Goal: Transaction & Acquisition: Purchase product/service

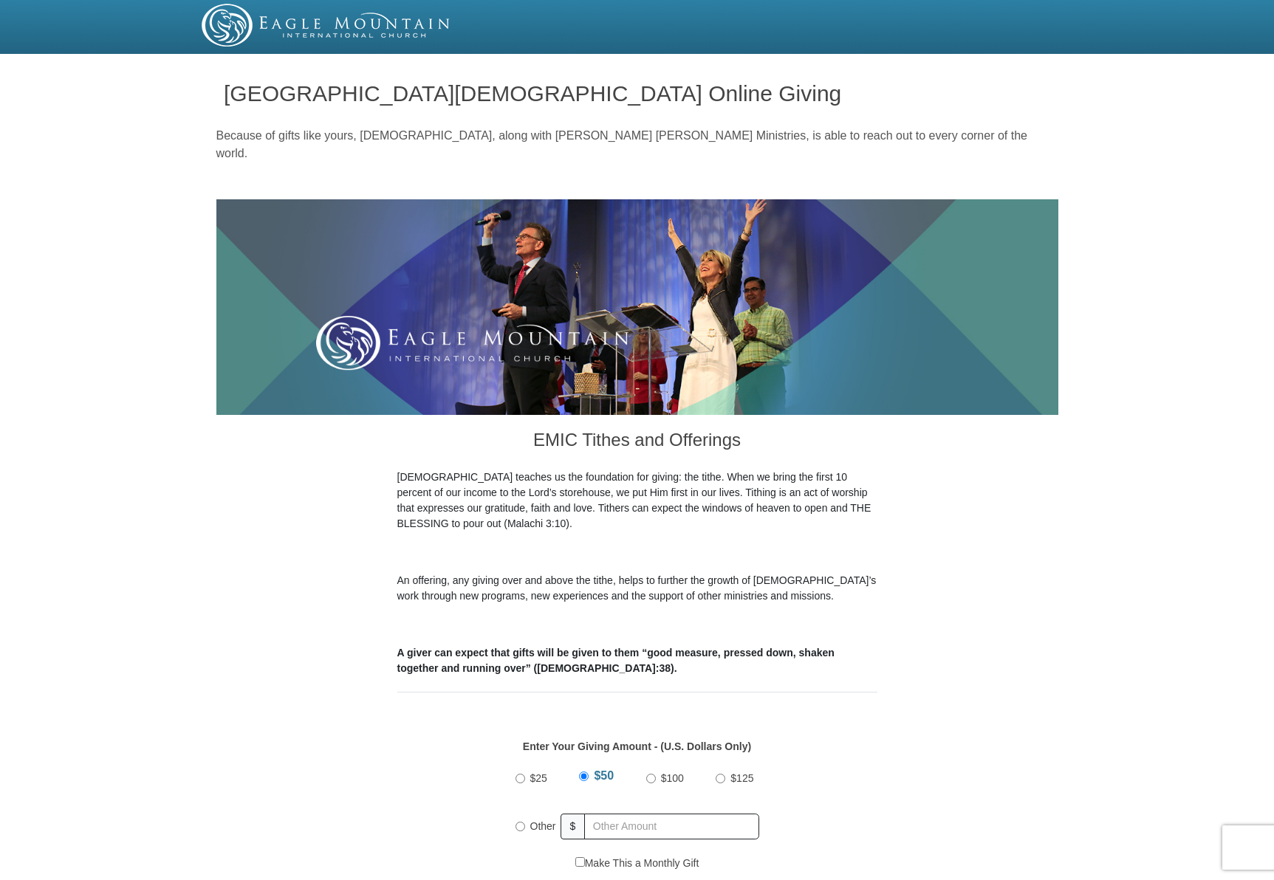
click at [510, 802] on div "$25 $50 $100 $125 Other $" at bounding box center [637, 808] width 259 height 96
click at [513, 803] on div "$25 $50 $100 $125 Other $" at bounding box center [637, 808] width 259 height 96
click at [517, 822] on input "Other" at bounding box center [521, 827] width 10 height 10
radio input "true"
click at [618, 814] on input "text" at bounding box center [674, 827] width 169 height 26
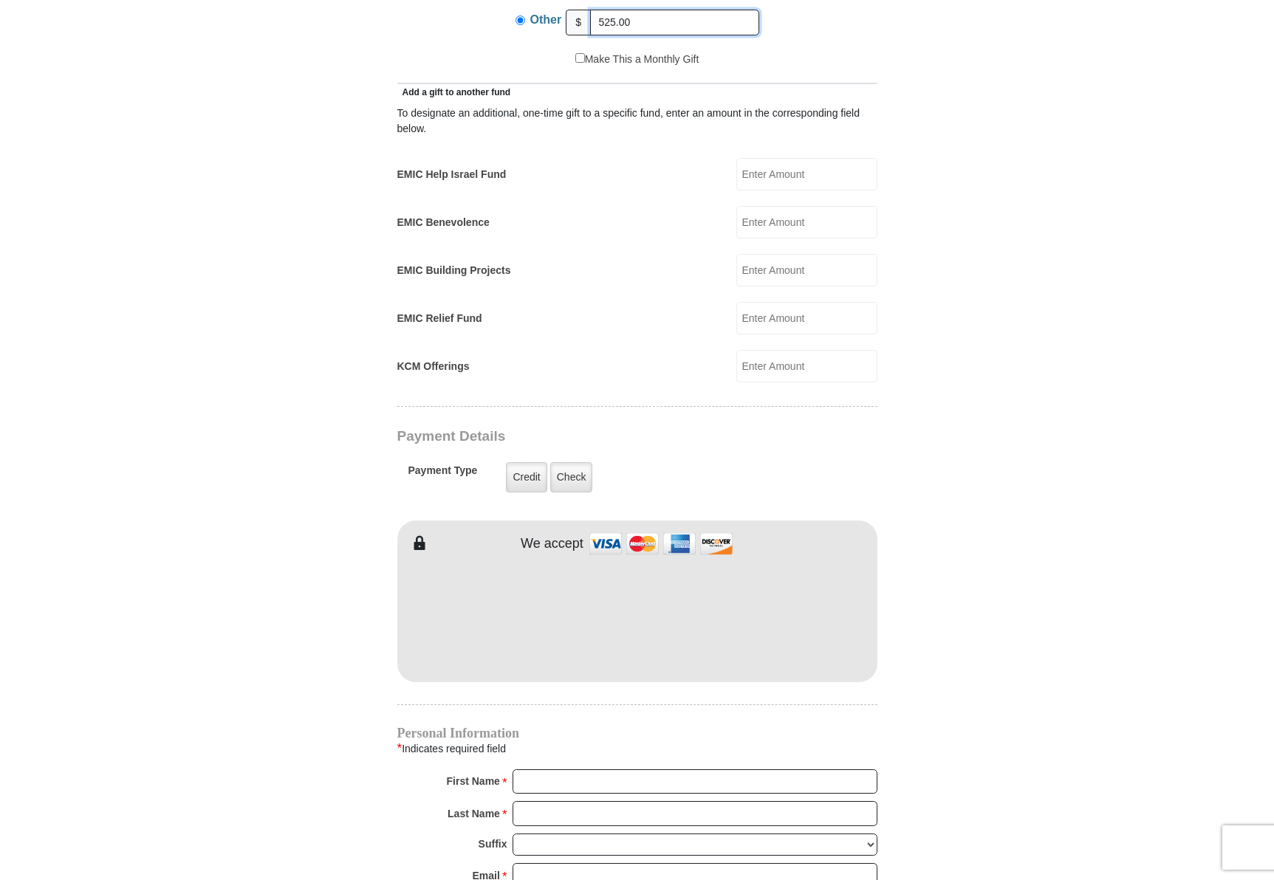
scroll to position [812, 0]
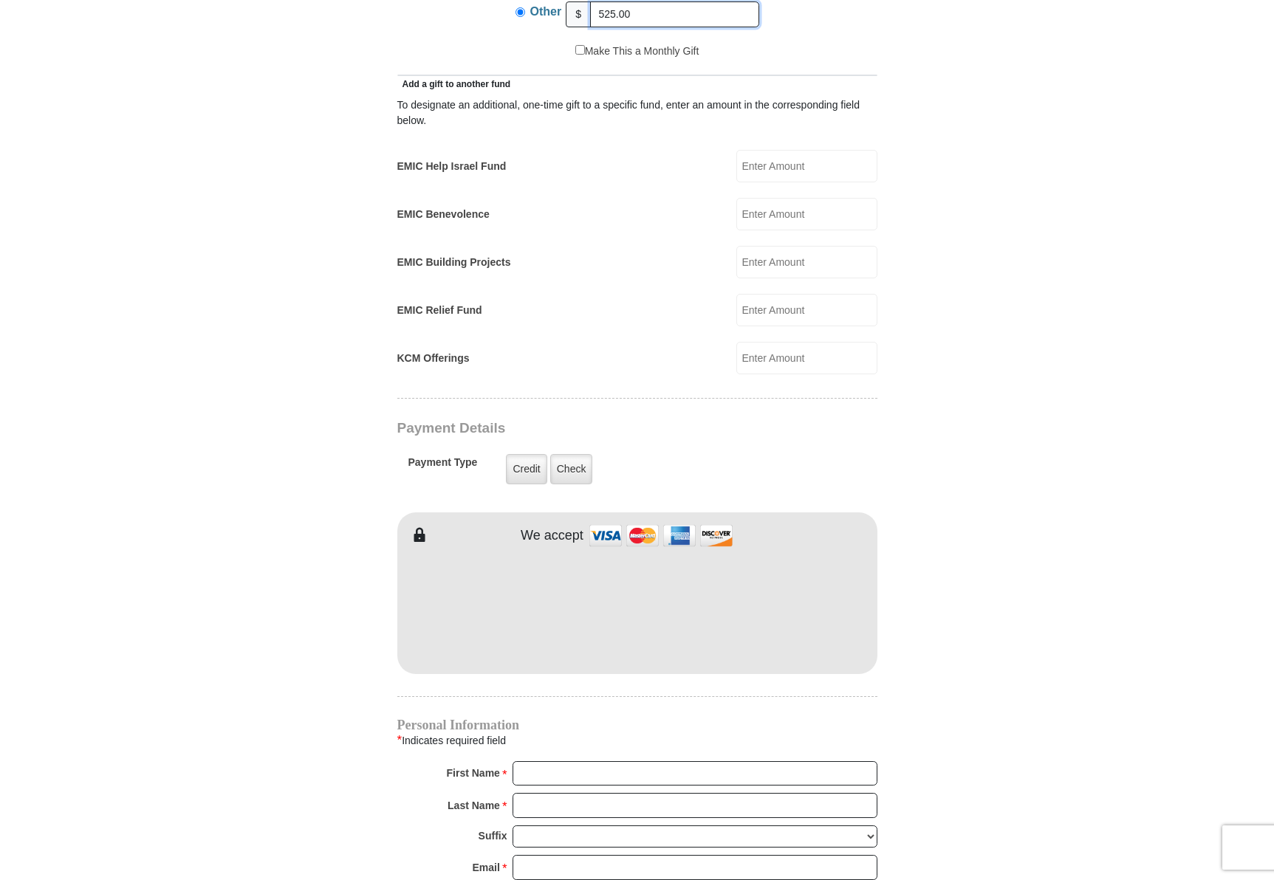
type input "525.00"
type input "[PERSON_NAME]"
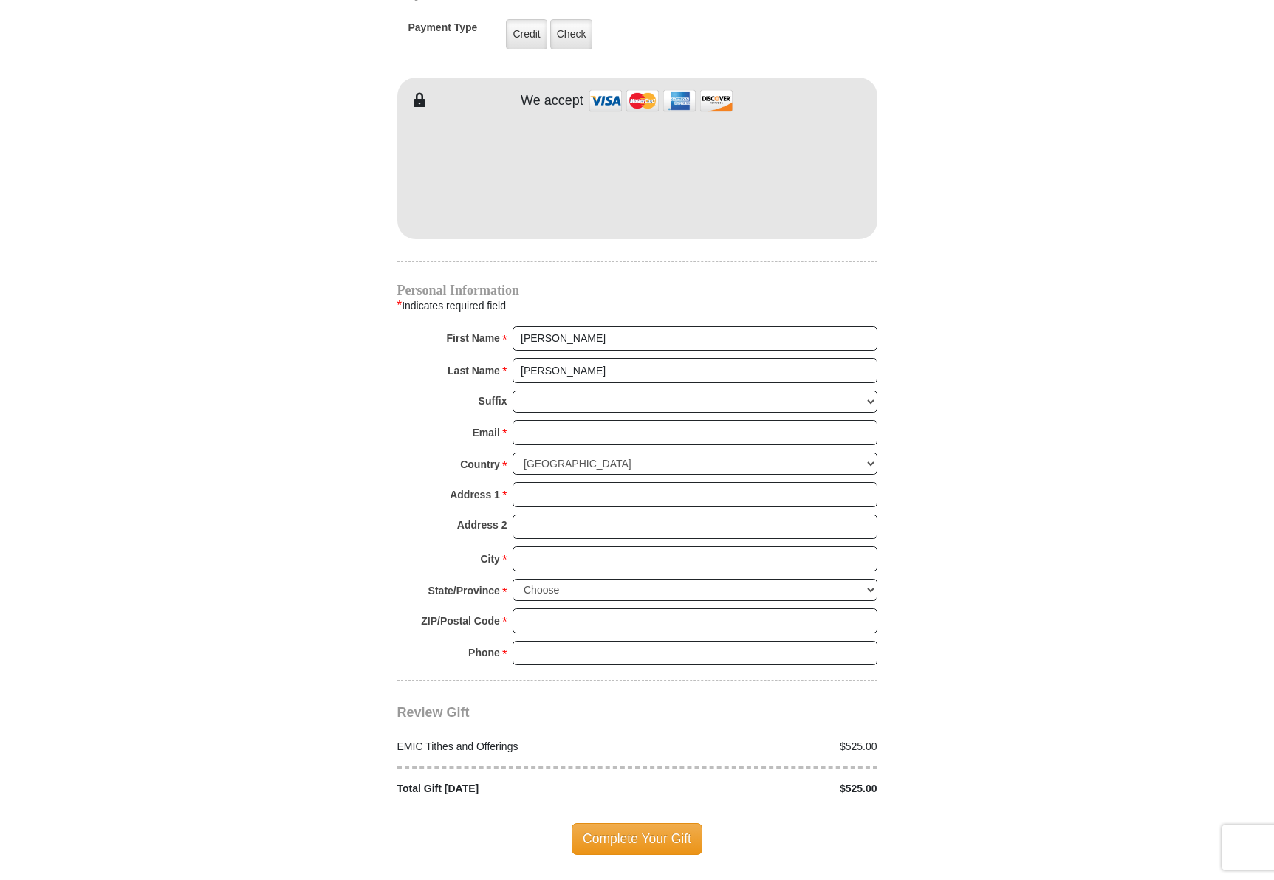
scroll to position [1256, 0]
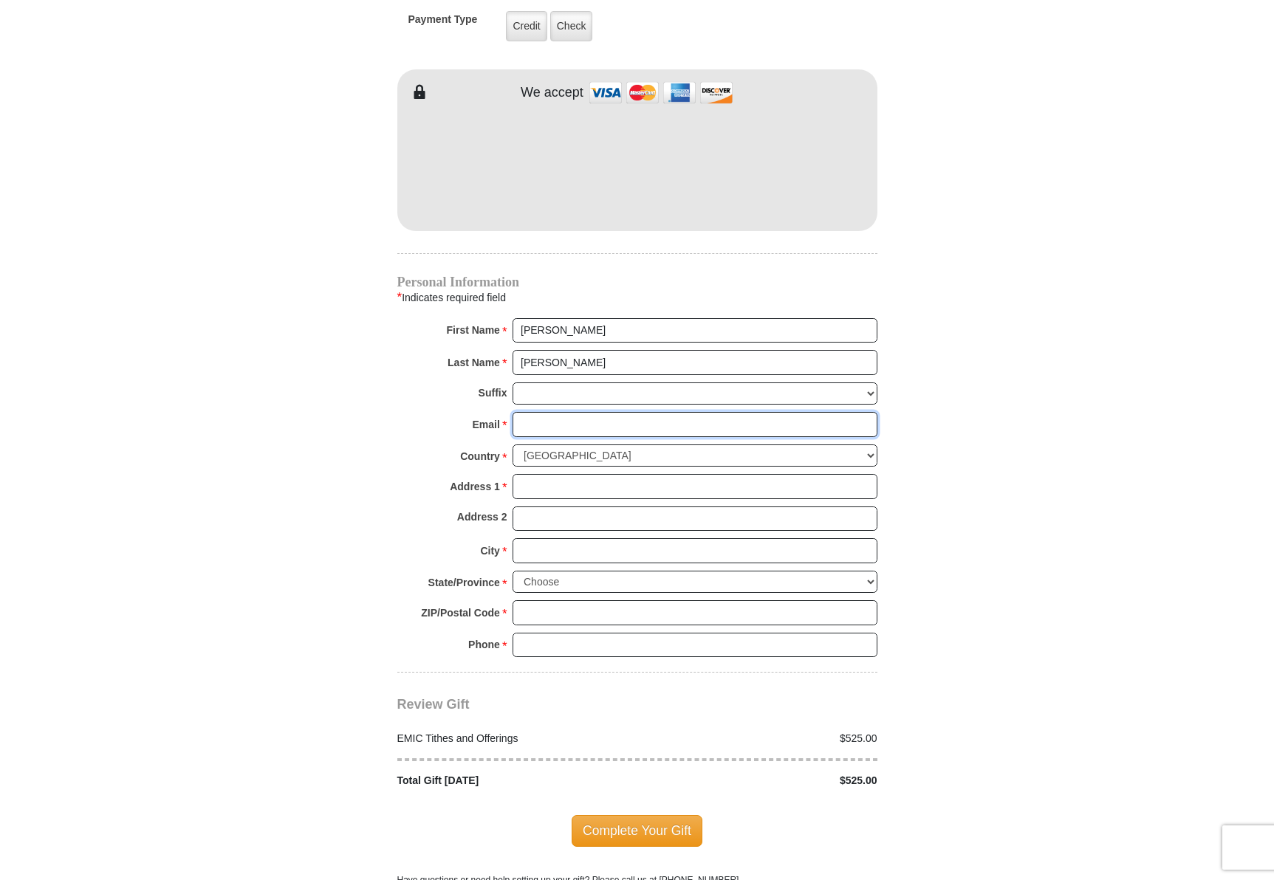
click at [564, 412] on input "Email *" at bounding box center [695, 424] width 365 height 25
type input "[EMAIL_ADDRESS][DOMAIN_NAME]"
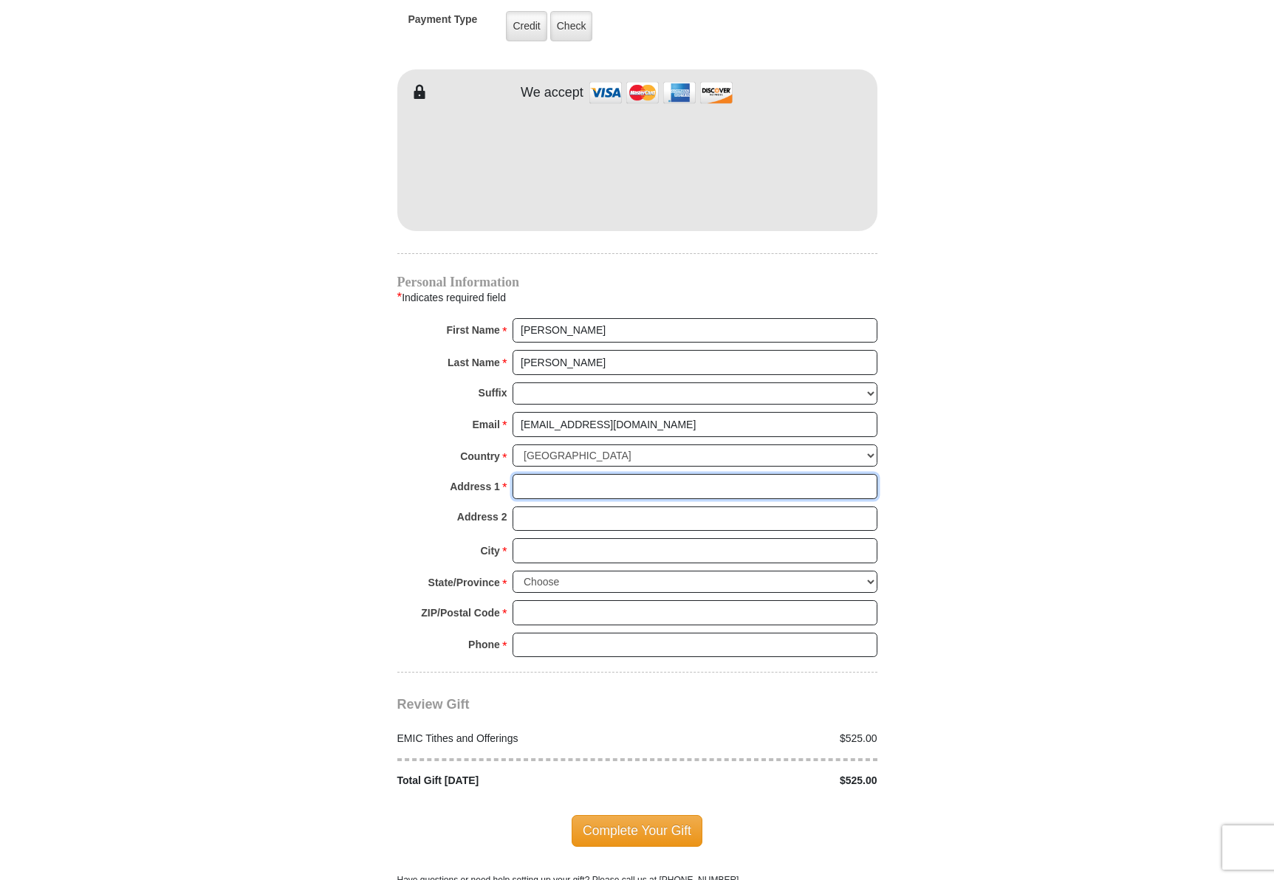
type input "[STREET_ADDRESS][PERSON_NAME]"
type input "BEAVERTON"
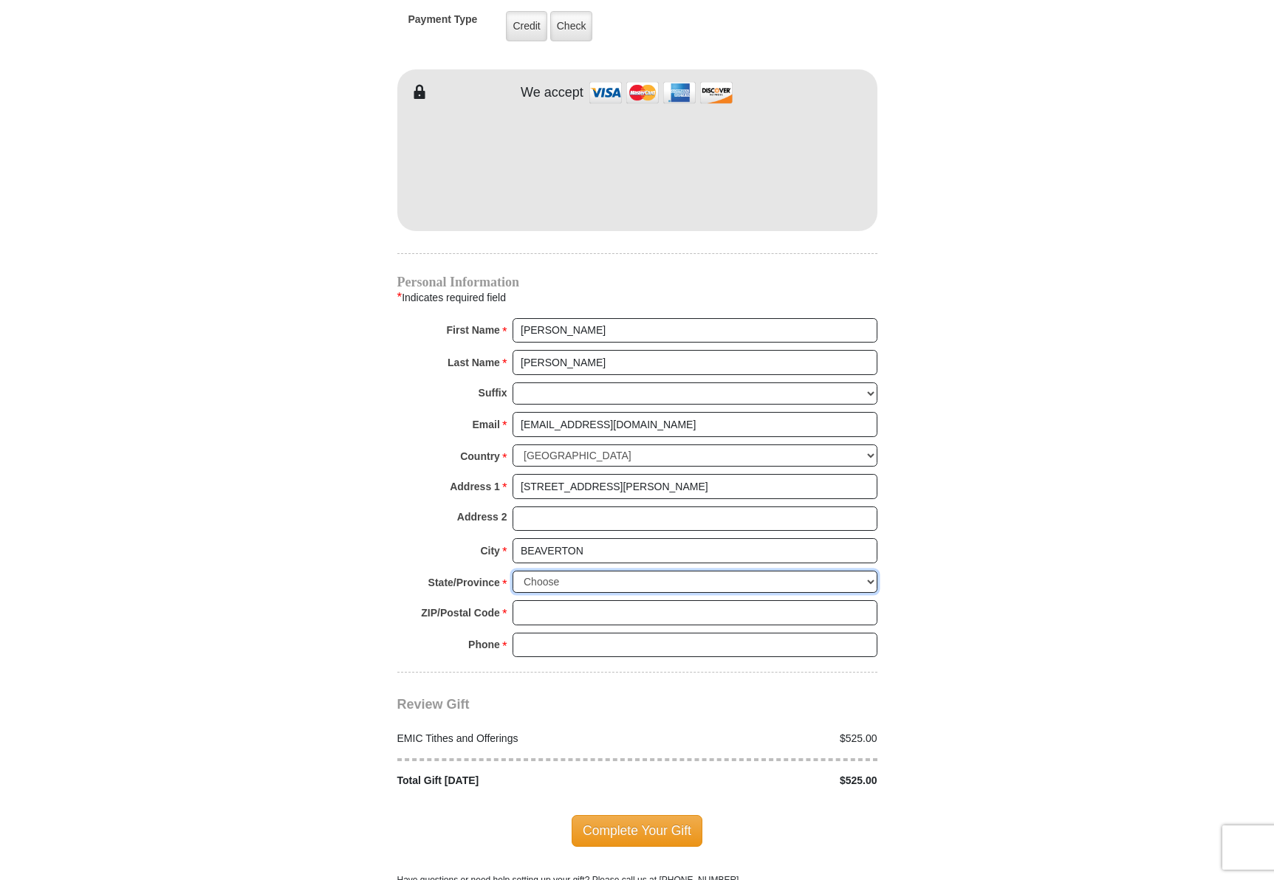
select select "OR"
type input "97007"
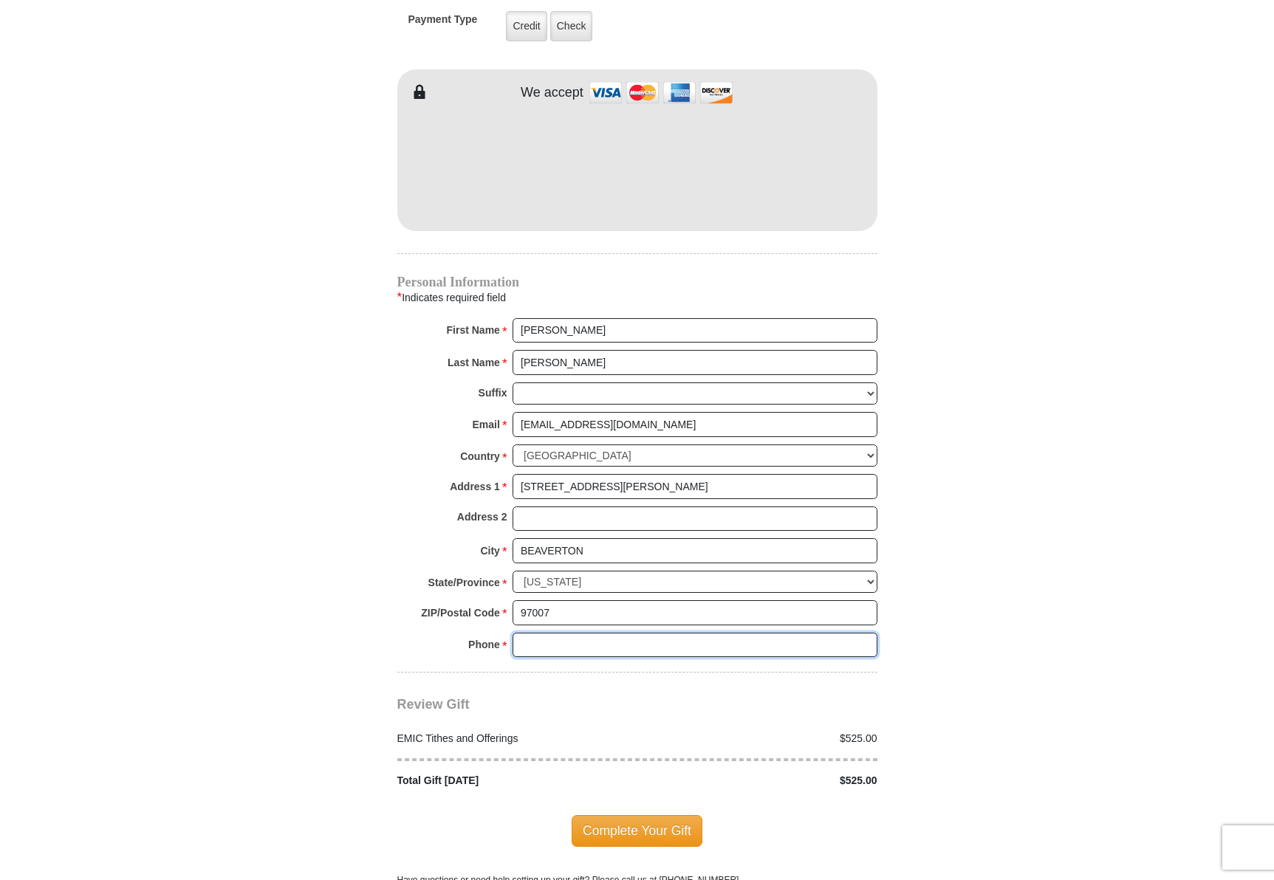
type input "5032674243"
drag, startPoint x: 672, startPoint y: 823, endPoint x: 674, endPoint y: 814, distance: 9.0
click at [672, 821] on span "Complete Your Gift" at bounding box center [637, 830] width 131 height 31
